Goal: Information Seeking & Learning: Learn about a topic

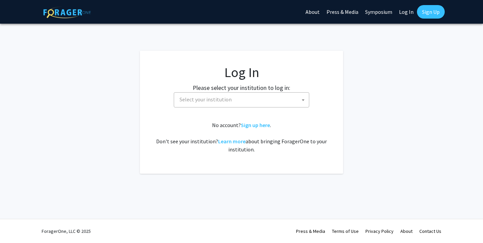
select select
click at [223, 99] on span "Select your institution" at bounding box center [205, 99] width 52 height 7
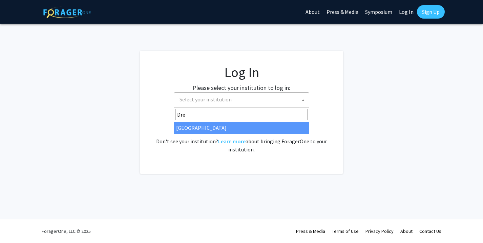
type input "Dre"
select select "6"
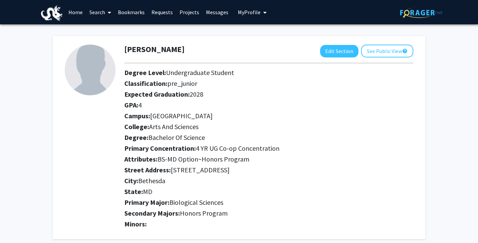
click at [98, 12] on link "Search" at bounding box center [100, 12] width 28 height 24
click at [111, 32] on span "Faculty/Staff" at bounding box center [111, 31] width 50 height 14
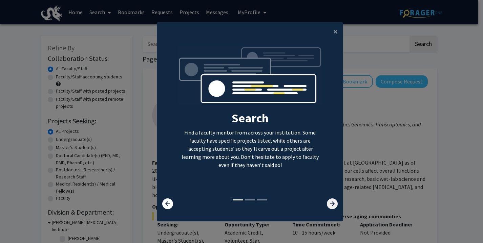
click at [328, 204] on icon at bounding box center [332, 204] width 11 height 11
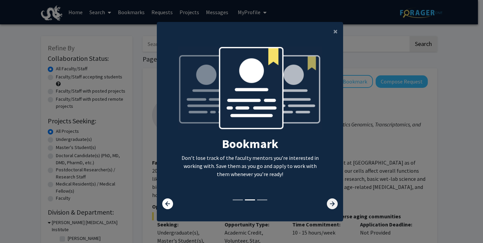
click at [327, 204] on icon at bounding box center [332, 204] width 11 height 11
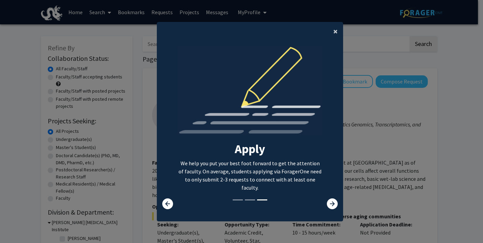
click at [336, 37] on button "×" at bounding box center [335, 31] width 15 height 19
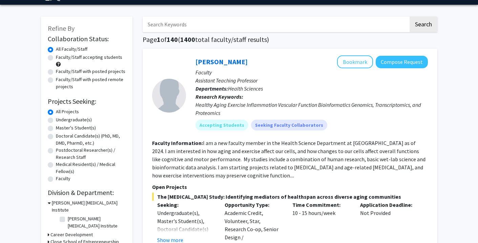
scroll to position [19, 0]
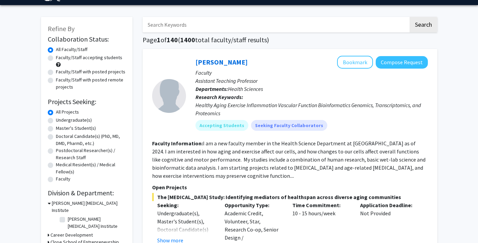
click at [56, 122] on label "Undergraduate(s)" at bounding box center [74, 120] width 36 height 7
click at [56, 121] on input "Undergraduate(s)" at bounding box center [58, 119] width 4 height 4
radio input "true"
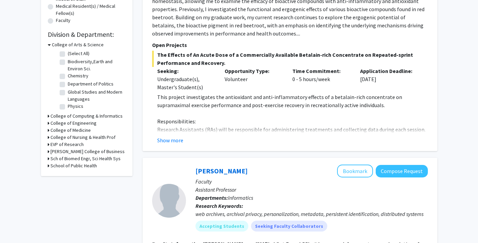
scroll to position [181, 0]
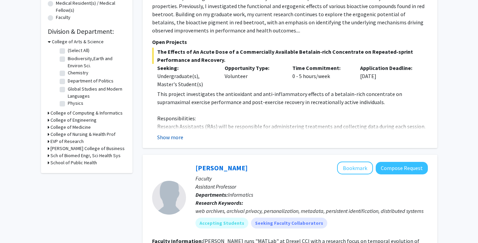
click at [177, 137] on button "Show more" at bounding box center [170, 137] width 26 height 8
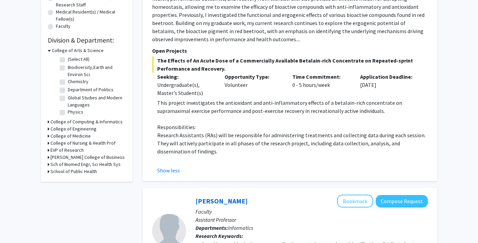
scroll to position [159, 0]
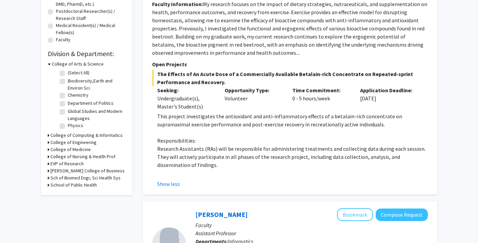
click at [68, 97] on label "Chemistry" at bounding box center [78, 95] width 21 height 7
click at [68, 96] on input "Chemistry" at bounding box center [70, 94] width 4 height 4
checkbox input "true"
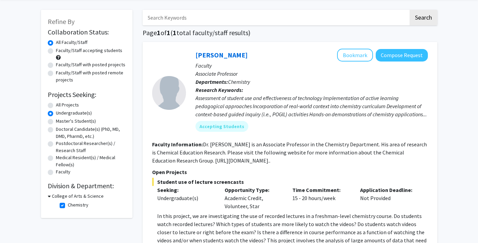
scroll to position [25, 0]
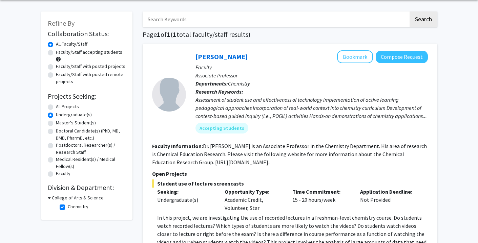
click at [68, 208] on label "Chemistry" at bounding box center [78, 206] width 21 height 7
click at [68, 208] on input "Chemistry" at bounding box center [70, 205] width 4 height 4
checkbox input "false"
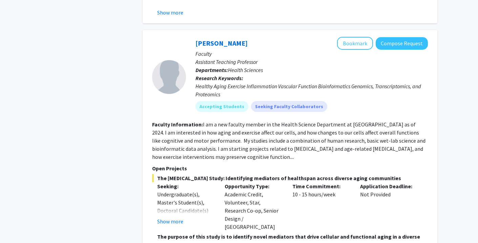
scroll to position [1325, 0]
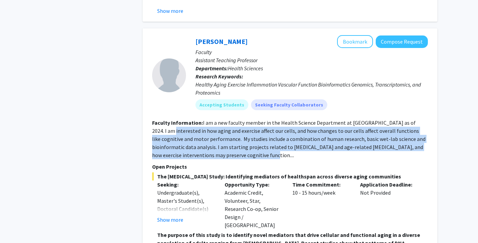
drag, startPoint x: 151, startPoint y: 117, endPoint x: 249, endPoint y: 140, distance: 101.2
click at [249, 140] on div "Meghan Smith Bookmark Compose Request Faculty Assistant Teaching Professor Depa…" at bounding box center [290, 214] width 294 height 372
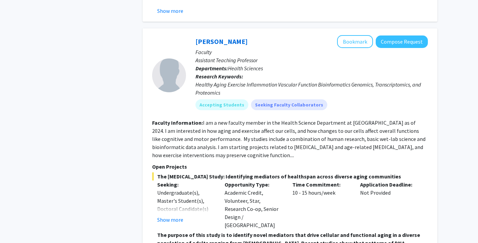
click at [268, 163] on p "Open Projects" at bounding box center [290, 167] width 276 height 8
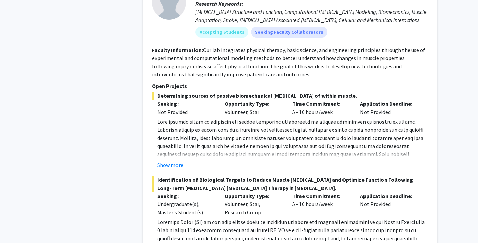
scroll to position [1773, 0]
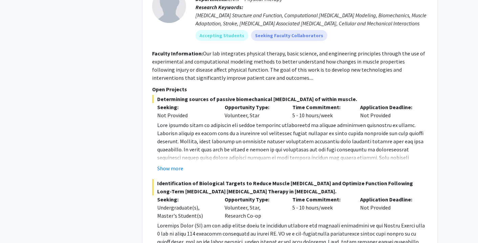
drag, startPoint x: 196, startPoint y: 172, endPoint x: 239, endPoint y: 193, distance: 48.3
click at [238, 194] on div "Identification of Biological Targets to Reduce Muscle Stiffness and Optimize Fu…" at bounding box center [290, 226] width 276 height 94
click at [195, 131] on p at bounding box center [292, 165] width 270 height 89
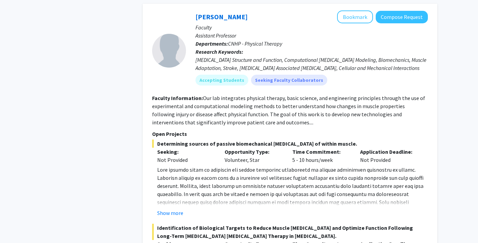
scroll to position [1729, 0]
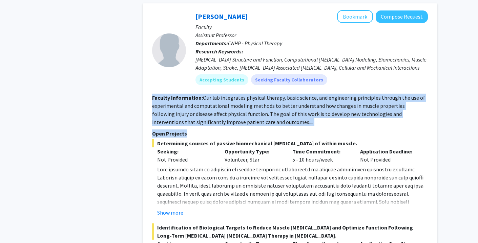
drag, startPoint x: 196, startPoint y: 71, endPoint x: 230, endPoint y: 108, distance: 49.3
click at [230, 108] on fg-search-faculty "Ben Binder-Markey Bookmark Compose Request Faculty Assistant Professor Departme…" at bounding box center [290, 219] width 276 height 419
click at [224, 130] on p "Open Projects" at bounding box center [290, 134] width 276 height 8
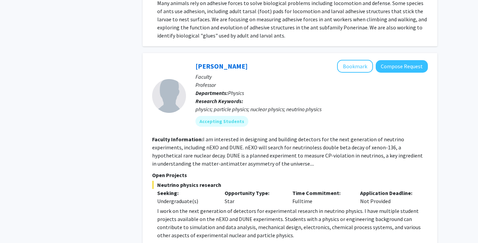
scroll to position [3012, 0]
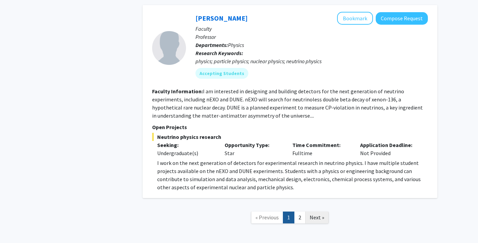
click at [326, 212] on link "Next »" at bounding box center [316, 218] width 23 height 12
